Goal: Navigation & Orientation: Find specific page/section

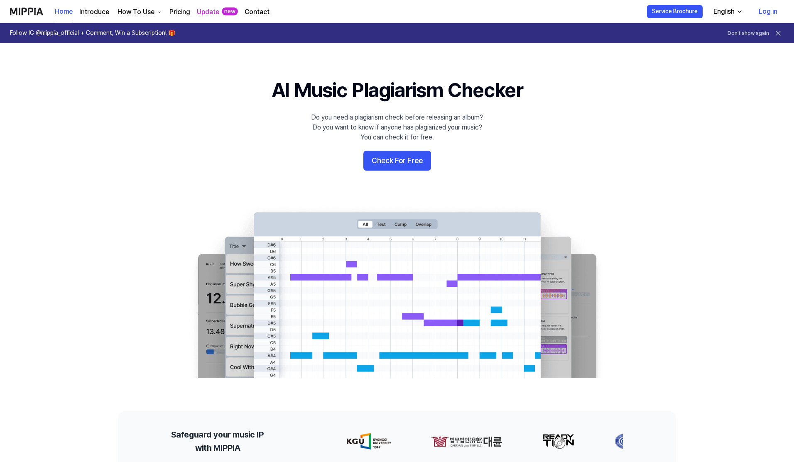
click at [91, 9] on link "Introduce" at bounding box center [94, 12] width 30 height 10
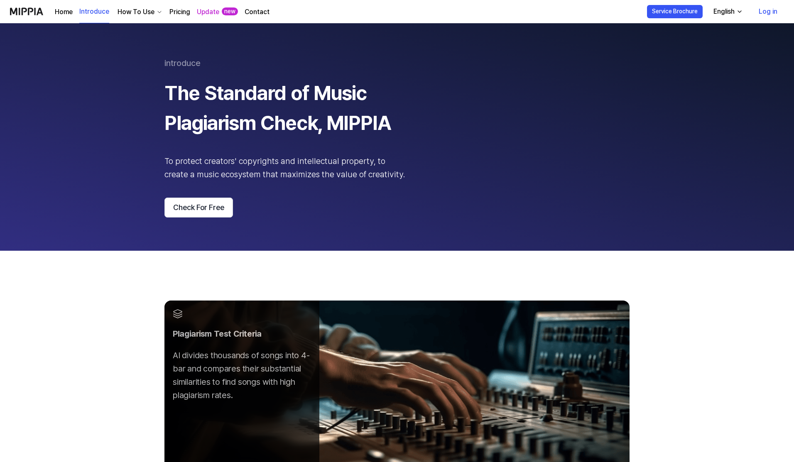
click at [64, 15] on link "Home" at bounding box center [64, 12] width 18 height 10
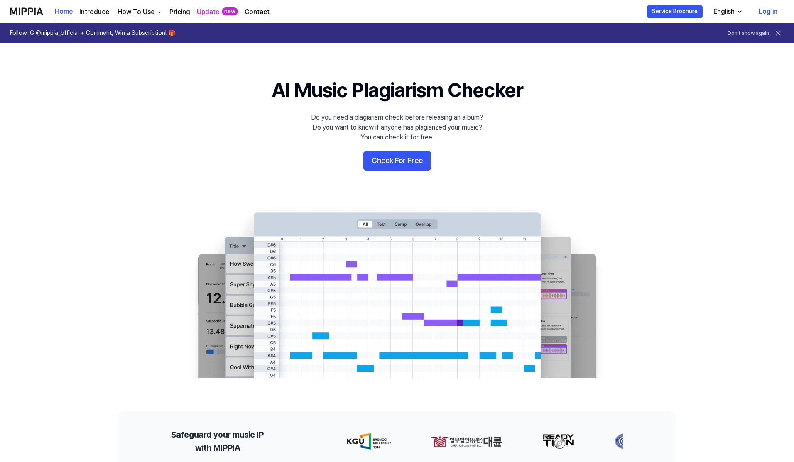
click at [20, 10] on img at bounding box center [26, 11] width 33 height 23
click at [176, 14] on link "Pricing" at bounding box center [179, 12] width 21 height 10
